Goal: Task Accomplishment & Management: Use online tool/utility

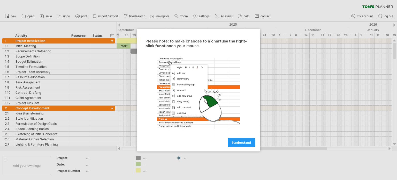
click at [238, 141] on span "I understand" at bounding box center [241, 142] width 19 height 4
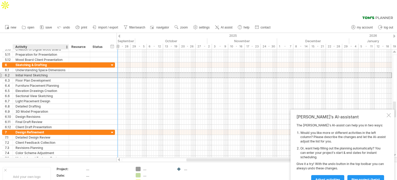
click at [39, 73] on div "Initial Hand Sketching" at bounding box center [41, 75] width 51 height 5
click at [39, 73] on input "**********" at bounding box center [41, 75] width 51 height 5
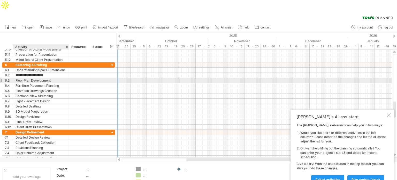
click at [38, 78] on div "Floor Plan Development" at bounding box center [41, 80] width 51 height 5
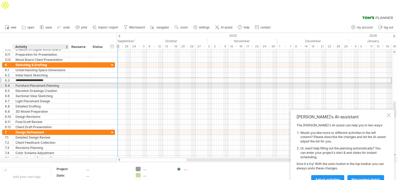
click at [32, 83] on div "Furniture Placement Planning" at bounding box center [41, 85] width 51 height 5
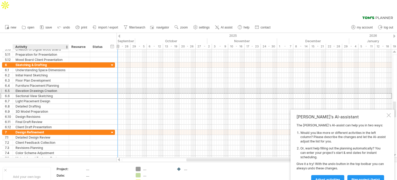
click at [30, 93] on div "Sectional View Sketching" at bounding box center [41, 95] width 51 height 5
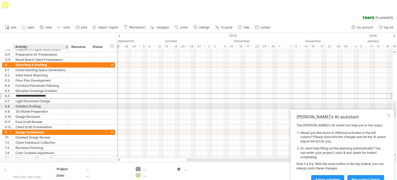
click at [33, 104] on div "Detailed Drafting" at bounding box center [41, 106] width 51 height 5
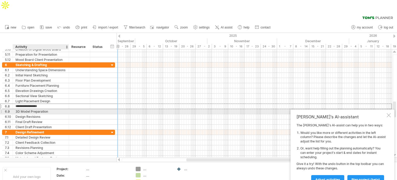
click at [32, 109] on div "3D Model Preparation" at bounding box center [41, 111] width 51 height 5
click at [32, 109] on input "**********" at bounding box center [41, 111] width 51 height 5
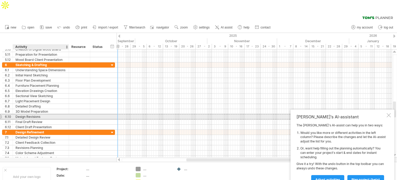
click at [31, 114] on div "Design Revisions" at bounding box center [41, 116] width 51 height 5
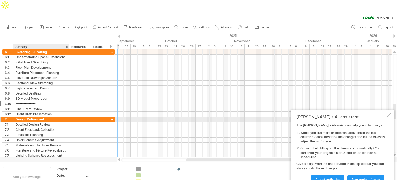
click at [33, 117] on div "Design Refinement" at bounding box center [41, 119] width 51 height 5
click at [33, 117] on input "**********" at bounding box center [41, 119] width 51 height 5
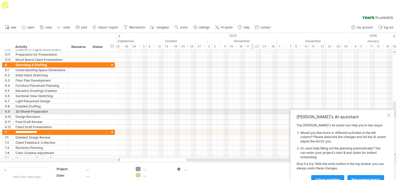
click at [388, 109] on div "[PERSON_NAME]'s AI-assistant The [PERSON_NAME]'s AI-assist can help you in two …" at bounding box center [343, 148] width 104 height 79
click at [388, 113] on div at bounding box center [389, 115] width 4 height 4
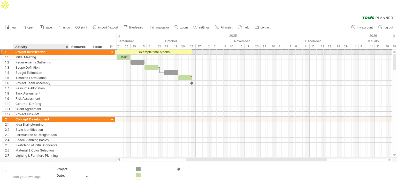
click at [20, 49] on div "Project Initialization" at bounding box center [41, 51] width 51 height 5
click at [18, 55] on div "Initial Meeting" at bounding box center [41, 57] width 51 height 5
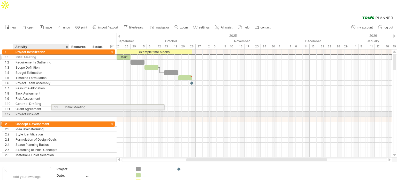
drag, startPoint x: 8, startPoint y: 44, endPoint x: 56, endPoint y: 104, distance: 76.9
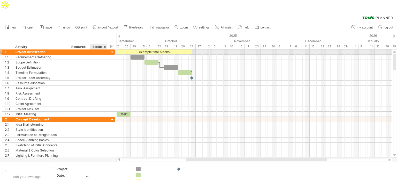
click at [112, 50] on div at bounding box center [112, 52] width 5 height 5
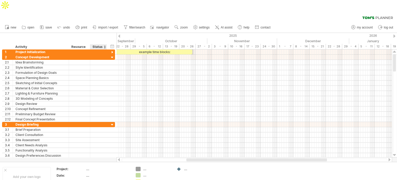
click at [104, 44] on div at bounding box center [105, 46] width 2 height 5
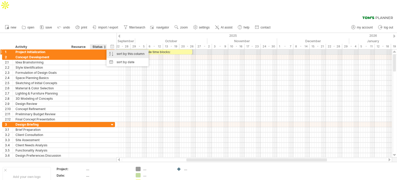
click at [126, 50] on div "sort by this column" at bounding box center [127, 54] width 42 height 8
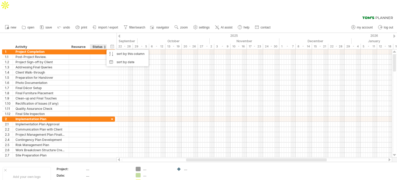
click at [83, 44] on div "Resource" at bounding box center [79, 46] width 16 height 5
click at [98, 44] on div "Status" at bounding box center [98, 46] width 11 height 5
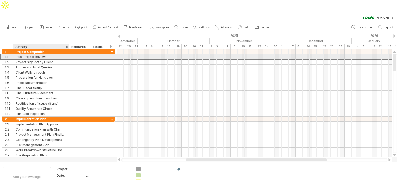
click at [37, 54] on div "Post-Project Review." at bounding box center [41, 56] width 51 height 5
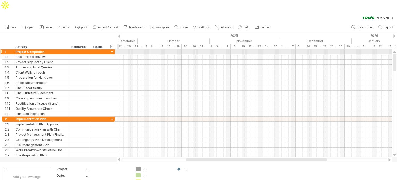
click at [111, 50] on div at bounding box center [112, 52] width 5 height 5
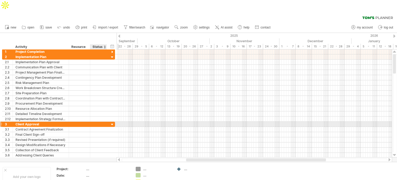
click at [113, 122] on div at bounding box center [112, 124] width 5 height 5
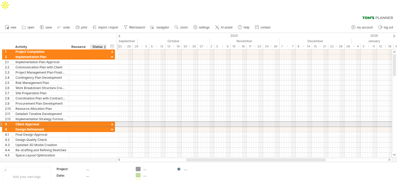
click at [108, 121] on div "**********" at bounding box center [58, 123] width 113 height 5
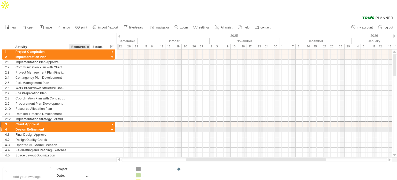
click at [91, 127] on div at bounding box center [98, 129] width 17 height 5
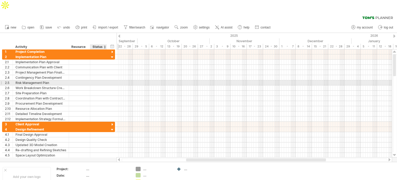
drag, startPoint x: 115, startPoint y: 70, endPoint x: 105, endPoint y: 47, distance: 25.5
click at [115, 80] on div "**********" at bounding box center [58, 82] width 113 height 5
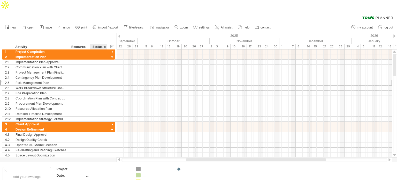
click at [97, 44] on div "Status" at bounding box center [98, 46] width 11 height 5
click at [85, 44] on div "Resource" at bounding box center [79, 46] width 16 height 5
click at [61, 24] on icon at bounding box center [59, 26] width 5 height 5
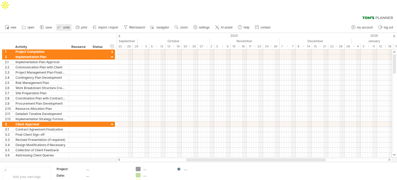
click at [62, 24] on icon at bounding box center [59, 26] width 5 height 5
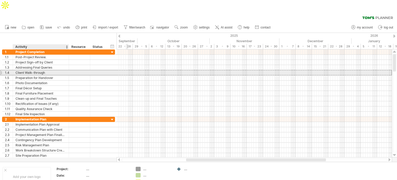
click at [54, 70] on div "Client Walk-through" at bounding box center [41, 72] width 51 height 5
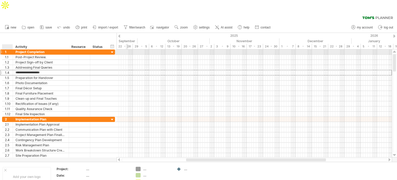
click at [9, 49] on div "1" at bounding box center [9, 51] width 8 height 5
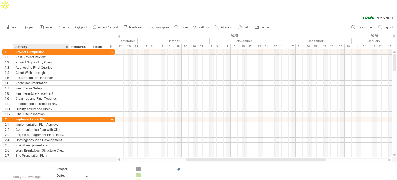
click at [22, 44] on div "Activity" at bounding box center [40, 46] width 51 height 5
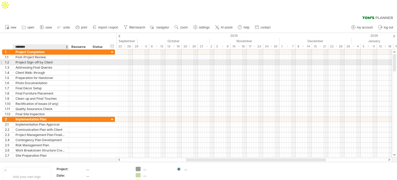
click at [34, 53] on div "**********" at bounding box center [58, 82] width 113 height 67
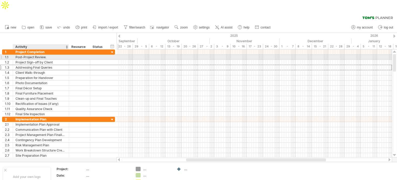
click at [38, 55] on div "Post-Project Review." at bounding box center [41, 57] width 51 height 5
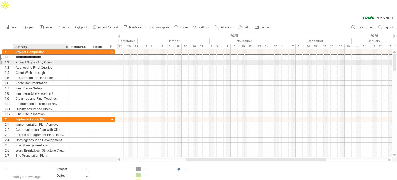
click at [41, 60] on div "Project Sign-off by Client" at bounding box center [41, 62] width 51 height 5
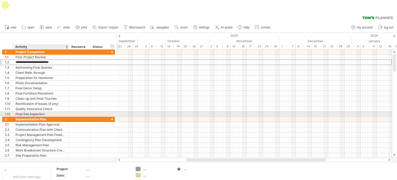
click at [40, 111] on div "Final Site Inspection" at bounding box center [41, 113] width 51 height 5
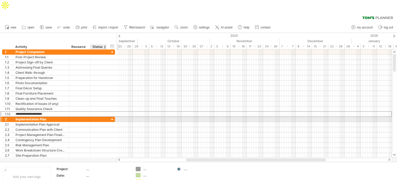
click at [105, 117] on div at bounding box center [106, 119] width 3 height 5
click at [114, 117] on div at bounding box center [112, 119] width 5 height 5
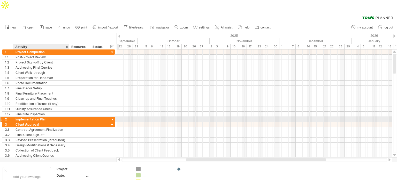
click at [47, 117] on div "Implementation Plan" at bounding box center [41, 119] width 51 height 5
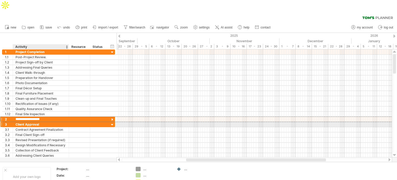
click at [41, 122] on div "Client Approval" at bounding box center [41, 124] width 51 height 5
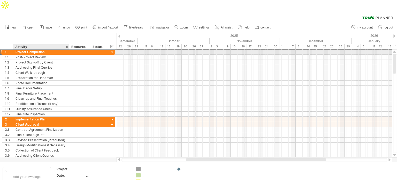
click at [40, 49] on div "Project Completion" at bounding box center [41, 51] width 51 height 5
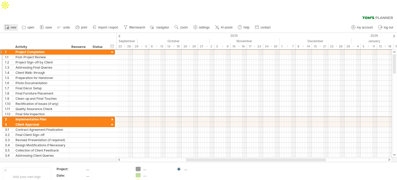
click at [12, 26] on span "new" at bounding box center [14, 28] width 6 height 4
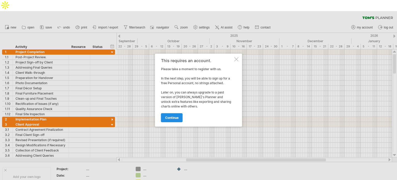
click at [176, 120] on link "continue" at bounding box center [172, 117] width 22 height 9
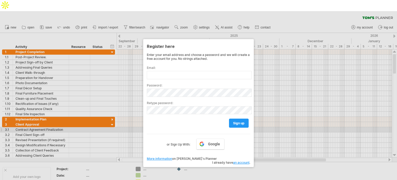
click at [270, 120] on div at bounding box center [198, 101] width 397 height 180
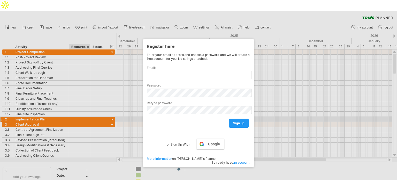
click at [76, 108] on div at bounding box center [198, 101] width 397 height 180
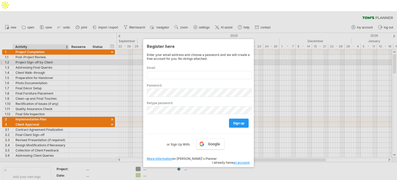
click at [60, 52] on div at bounding box center [198, 101] width 397 height 180
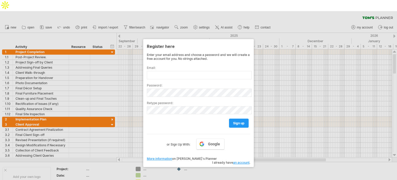
click at [361, 19] on div at bounding box center [198, 101] width 397 height 180
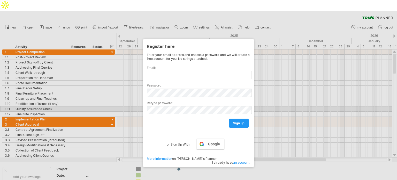
click at [279, 98] on div at bounding box center [198, 101] width 397 height 180
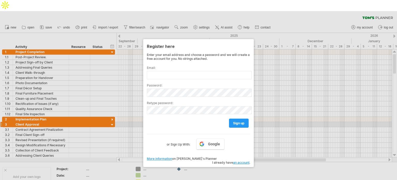
click at [292, 104] on div at bounding box center [198, 101] width 397 height 180
click at [390, 17] on div at bounding box center [198, 101] width 397 height 180
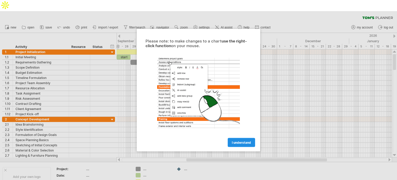
click at [240, 140] on span "I understand" at bounding box center [241, 142] width 19 height 4
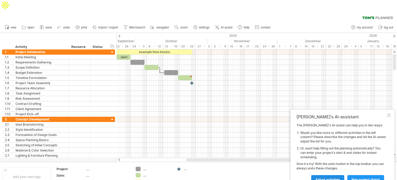
click at [338, 177] on span "Adjust activities" at bounding box center [327, 179] width 25 height 4
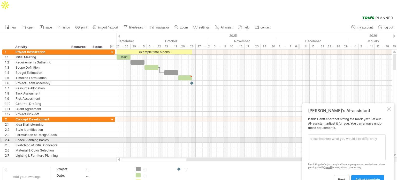
click at [356, 134] on textarea at bounding box center [347, 147] width 78 height 26
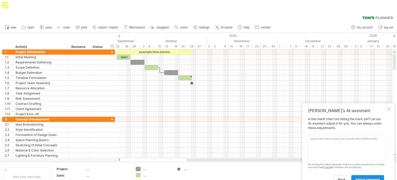
click at [368, 177] on span "adjust template" at bounding box center [367, 179] width 25 height 4
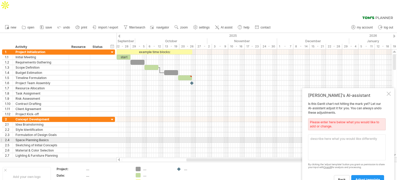
click at [327, 134] on textarea at bounding box center [347, 147] width 78 height 26
type textarea "i"
click at [332, 134] on textarea "I 2OUL" at bounding box center [347, 147] width 78 height 26
type textarea "I"
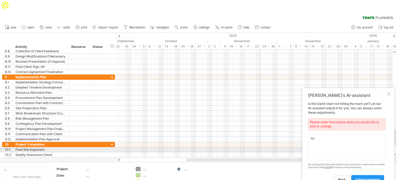
type textarea "T"
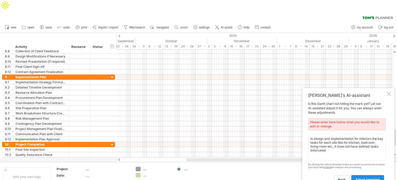
type textarea "In design and implementation for interiors the key tasks for each site like for…"
click at [363, 175] on link "adjust template" at bounding box center [367, 179] width 33 height 9
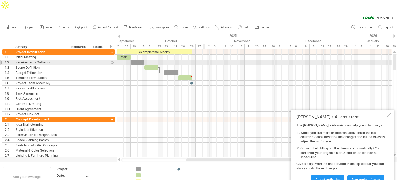
click at [195, 65] on div at bounding box center [254, 67] width 275 height 5
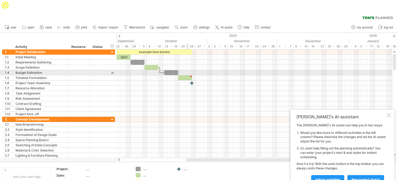
click at [186, 70] on div at bounding box center [254, 72] width 275 height 5
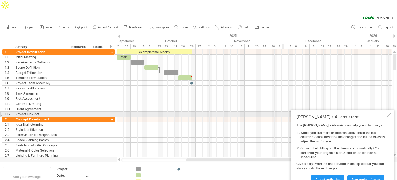
click at [390, 113] on div at bounding box center [389, 115] width 4 height 4
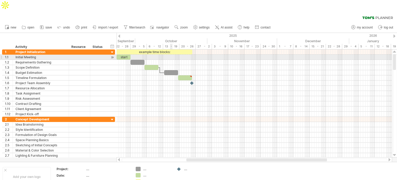
click at [171, 60] on div at bounding box center [254, 62] width 275 height 5
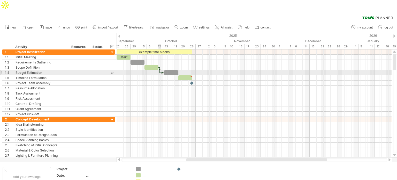
click at [160, 72] on div at bounding box center [162, 73] width 4 height 2
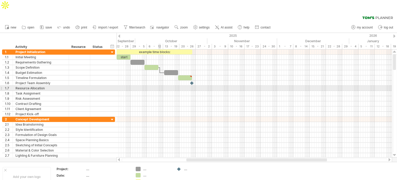
click at [160, 86] on div at bounding box center [254, 88] width 275 height 5
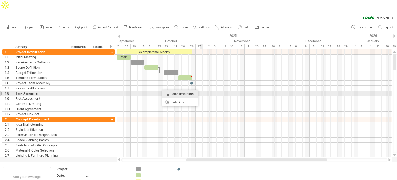
click at [193, 90] on div "add time block" at bounding box center [180, 94] width 36 height 8
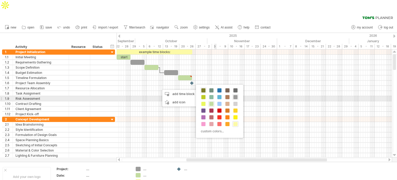
click at [206, 89] on div at bounding box center [204, 90] width 6 height 6
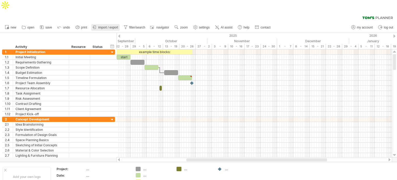
click at [106, 26] on span "import / export" at bounding box center [108, 28] width 20 height 4
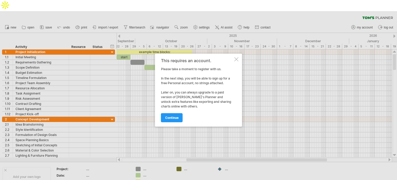
click at [235, 57] on div at bounding box center [236, 59] width 4 height 4
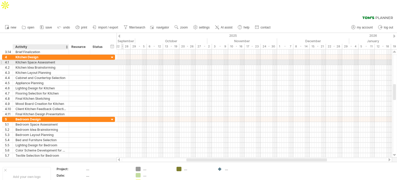
click at [36, 60] on div "Kitchen Space Assessment" at bounding box center [41, 62] width 51 height 5
click at [2, 59] on div at bounding box center [1, 61] width 2 height 5
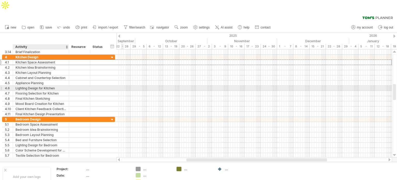
click at [56, 86] on div "Lighting Design for Kitchen" at bounding box center [41, 88] width 51 height 5
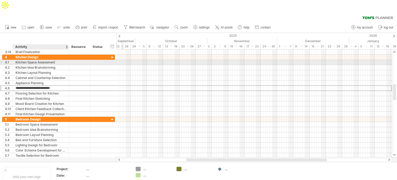
click at [55, 60] on div "Kitchen Space Assessment" at bounding box center [41, 62] width 51 height 5
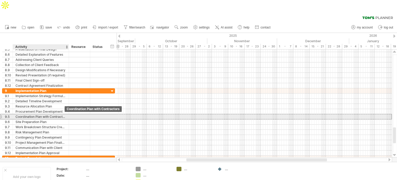
click at [62, 114] on div "Coordination Plan with Contractors" at bounding box center [41, 116] width 51 height 5
